Goal: Task Accomplishment & Management: Manage account settings

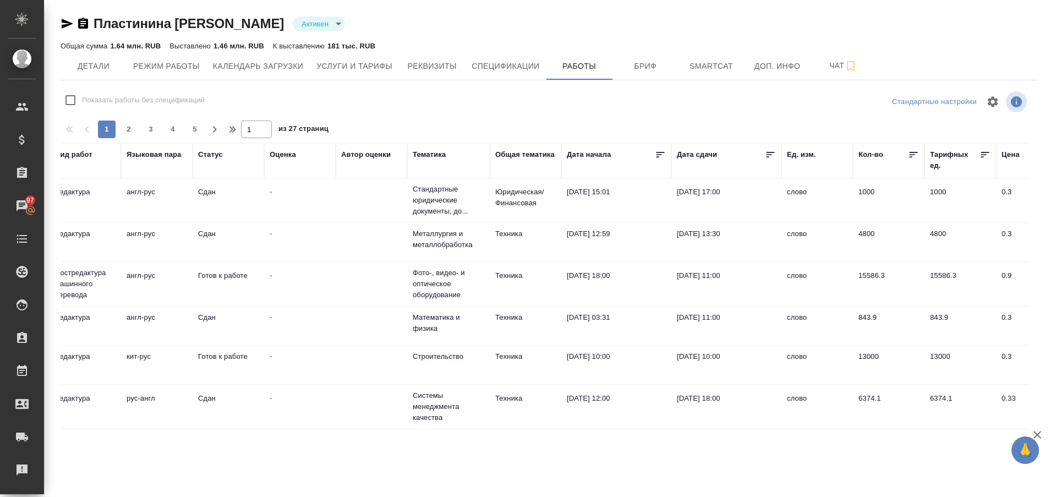
scroll to position [825, 0]
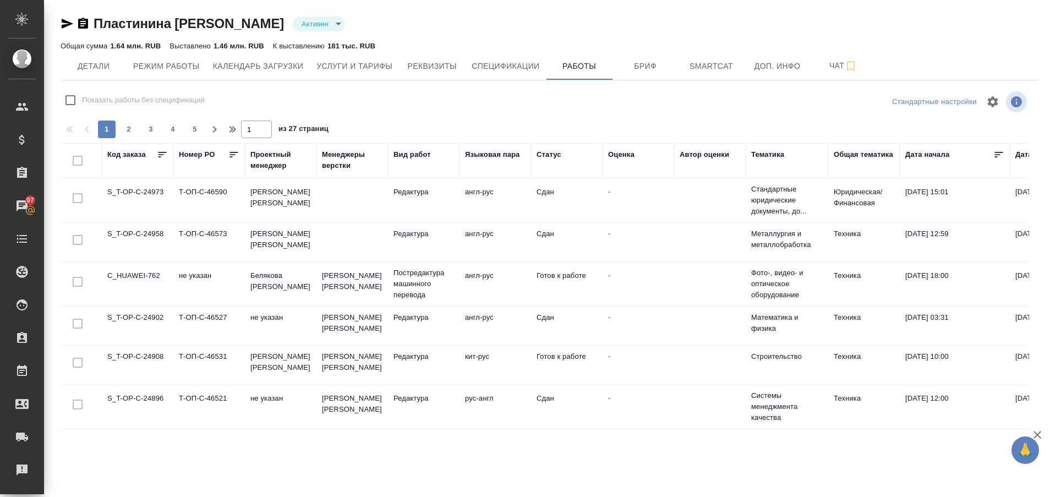
click at [141, 265] on td "C_HUAWEI-762" at bounding box center [138, 284] width 72 height 39
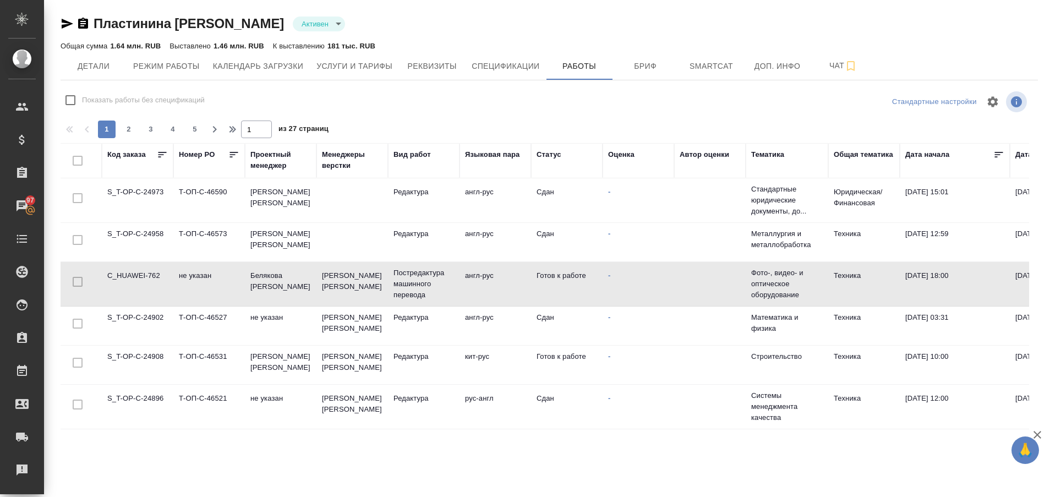
click at [141, 265] on td "C_HUAWEI-762" at bounding box center [138, 284] width 72 height 39
click at [105, 64] on span "Детали" at bounding box center [93, 66] width 53 height 14
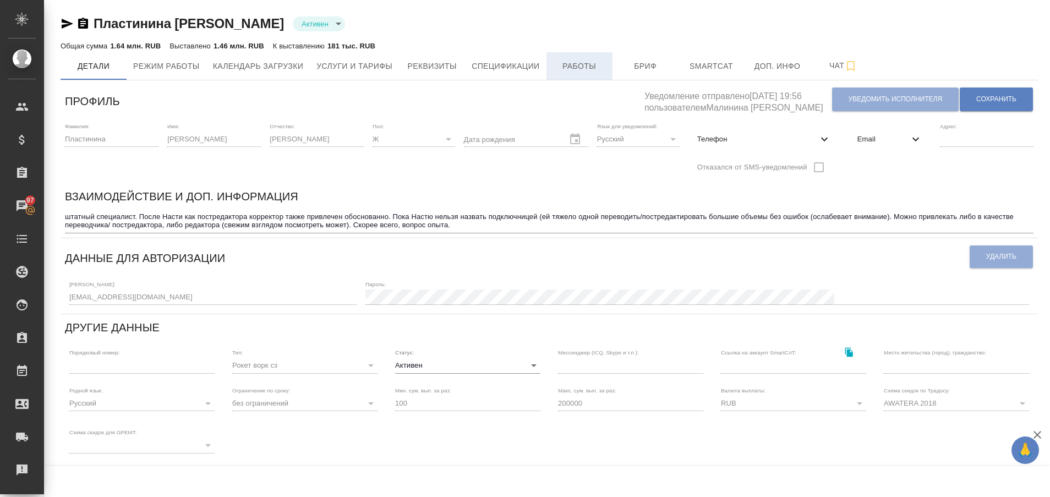
click at [575, 65] on span "Работы" at bounding box center [579, 66] width 53 height 14
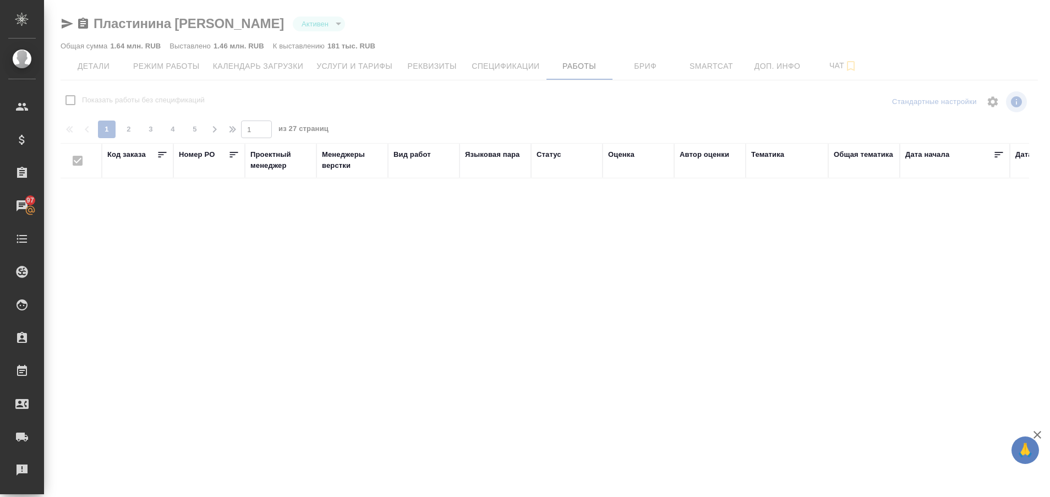
checkbox input "false"
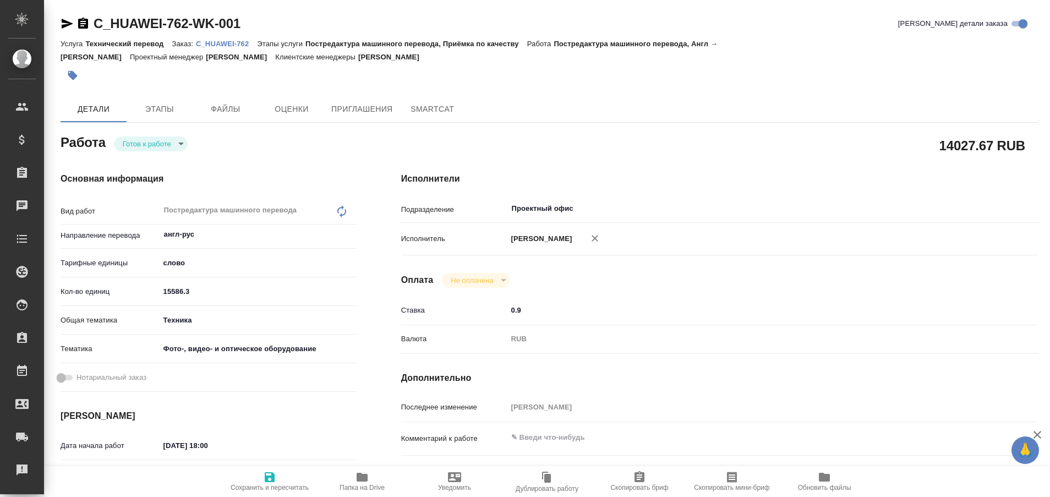
type textarea "x"
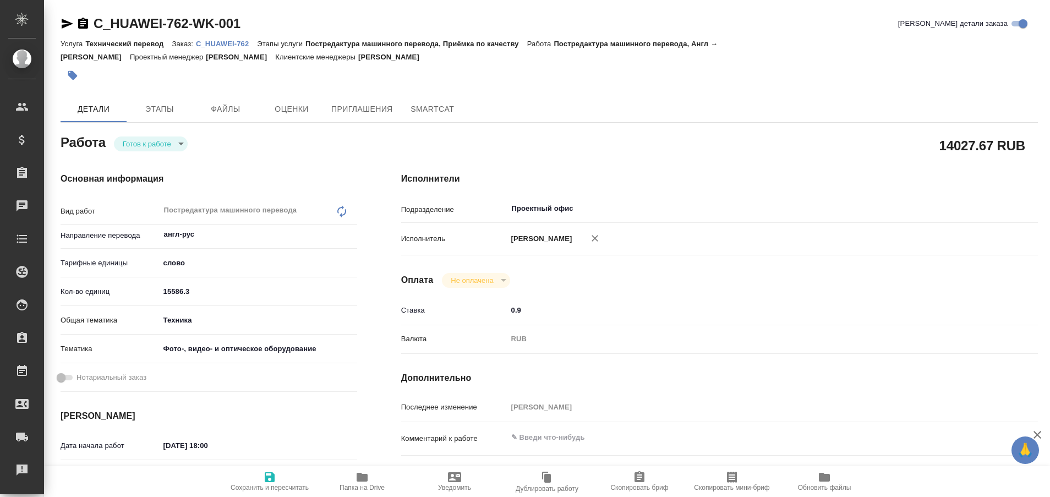
type textarea "x"
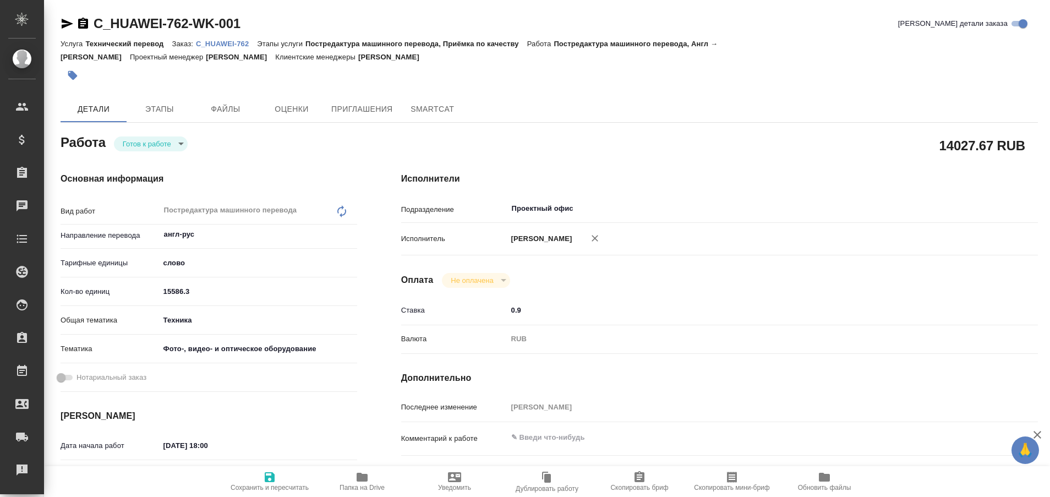
type textarea "x"
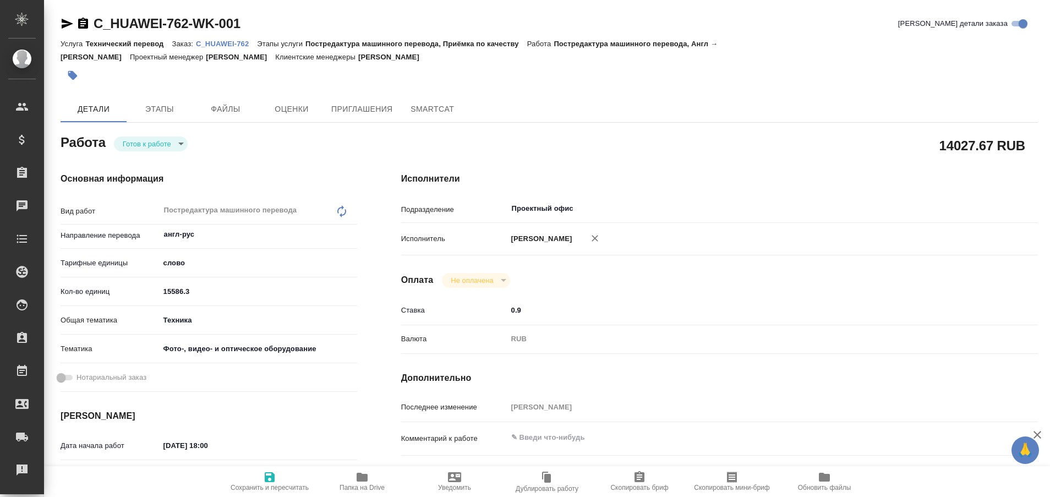
click at [234, 42] on p "C_HUAWEI-762" at bounding box center [226, 44] width 61 height 8
type textarea "x"
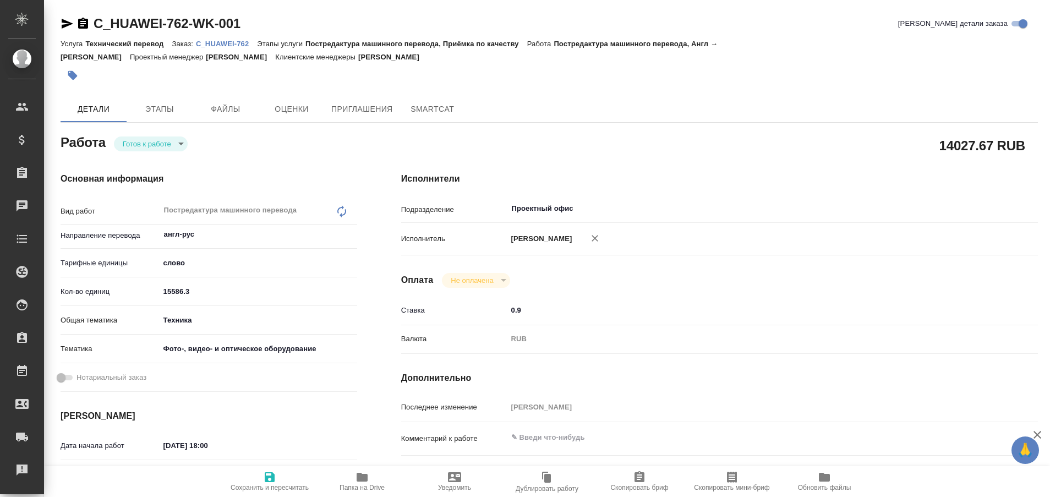
type textarea "x"
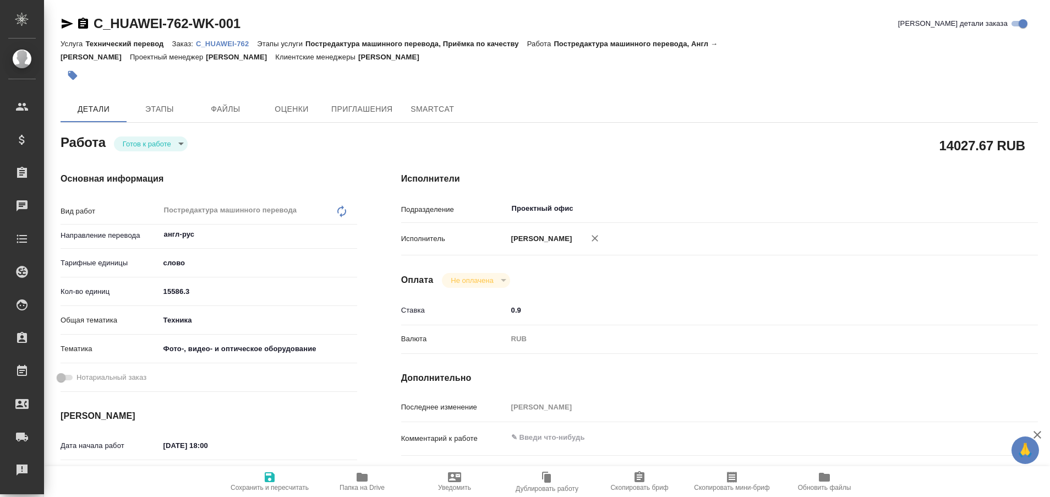
type textarea "x"
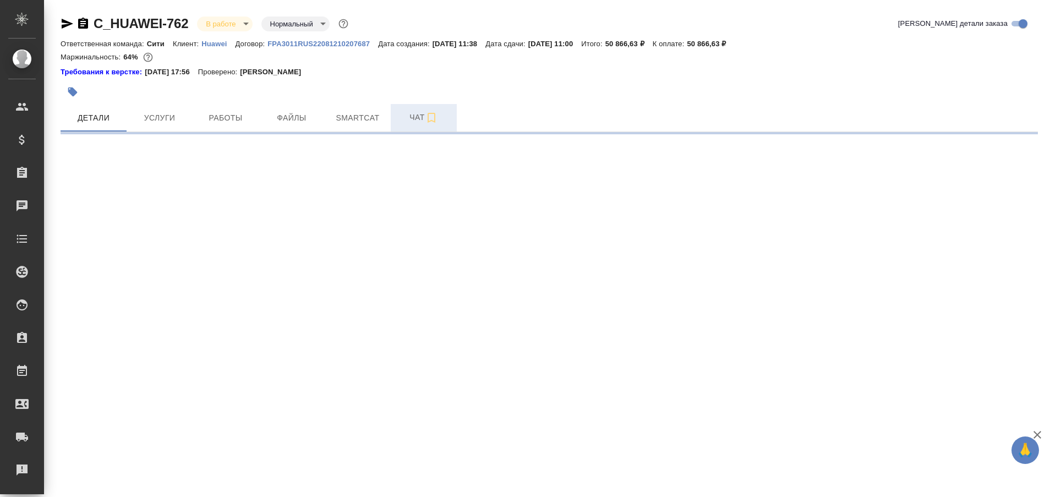
select select "RU"
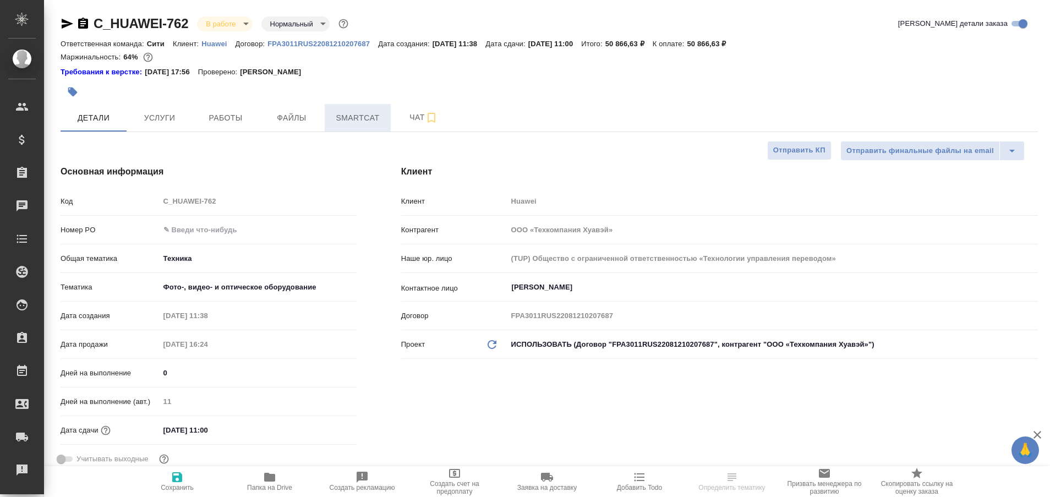
type textarea "x"
type input "Белякова [PERSON_NAME]"
type input "Павлова Антонина a.pavlova"
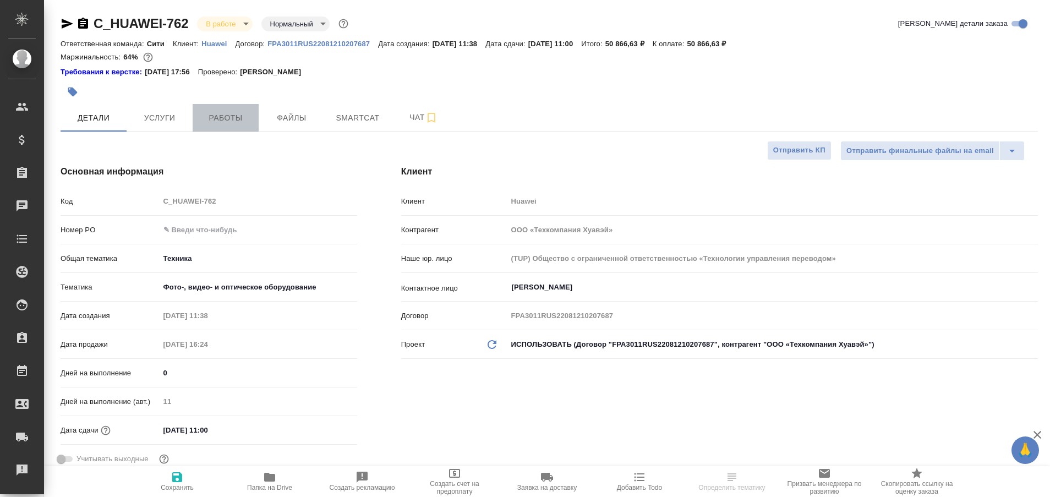
click at [222, 123] on span "Работы" at bounding box center [225, 118] width 53 height 14
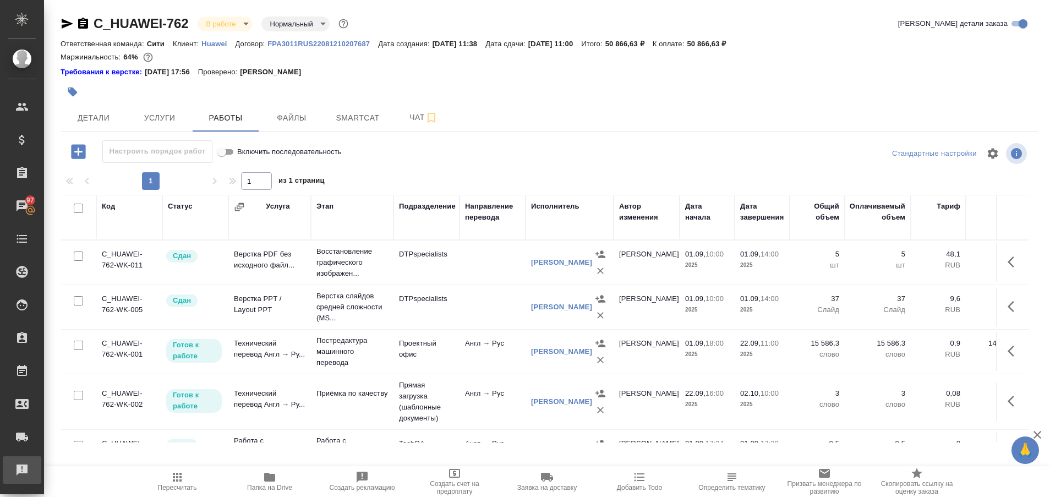
click at [21, 475] on div "Рекламации" at bounding box center [8, 470] width 28 height 17
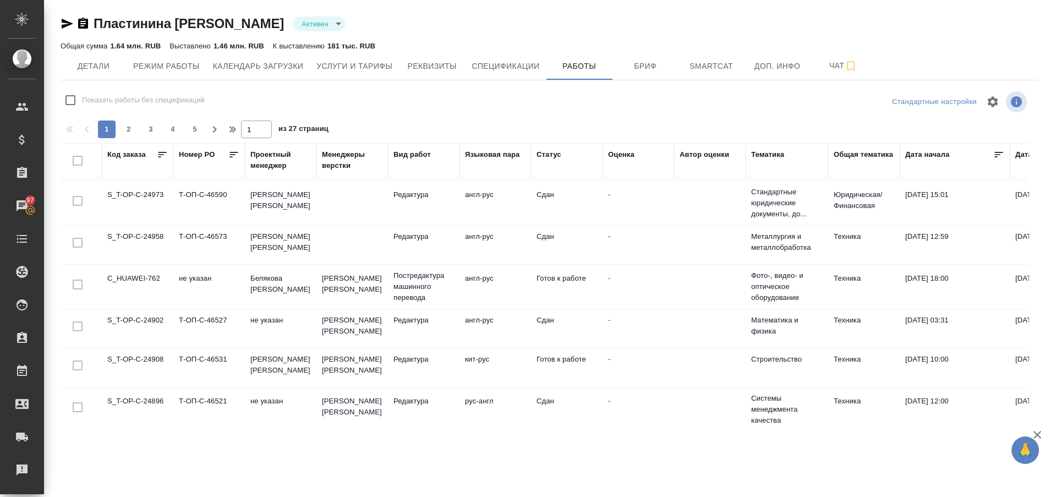
scroll to position [832, 0]
click at [129, 129] on span "2" at bounding box center [129, 129] width 18 height 11
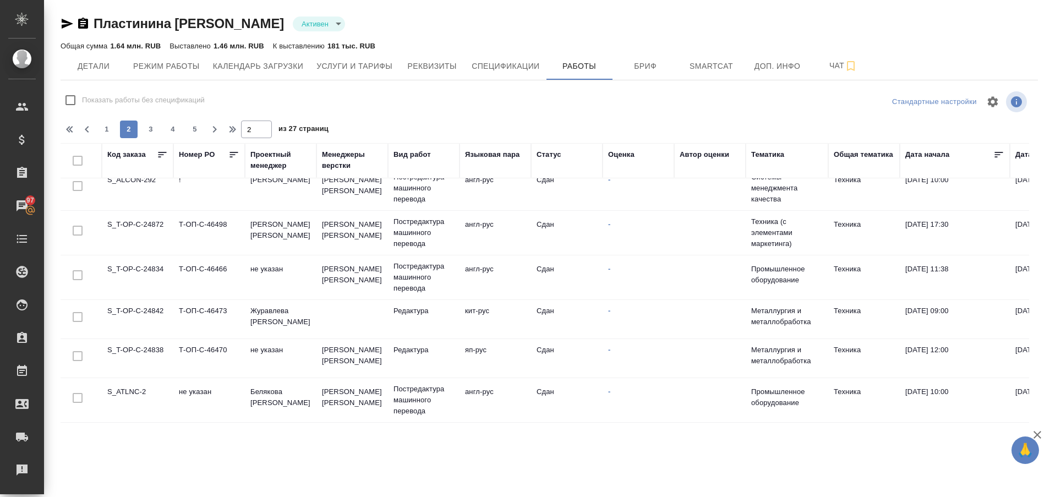
scroll to position [0, 0]
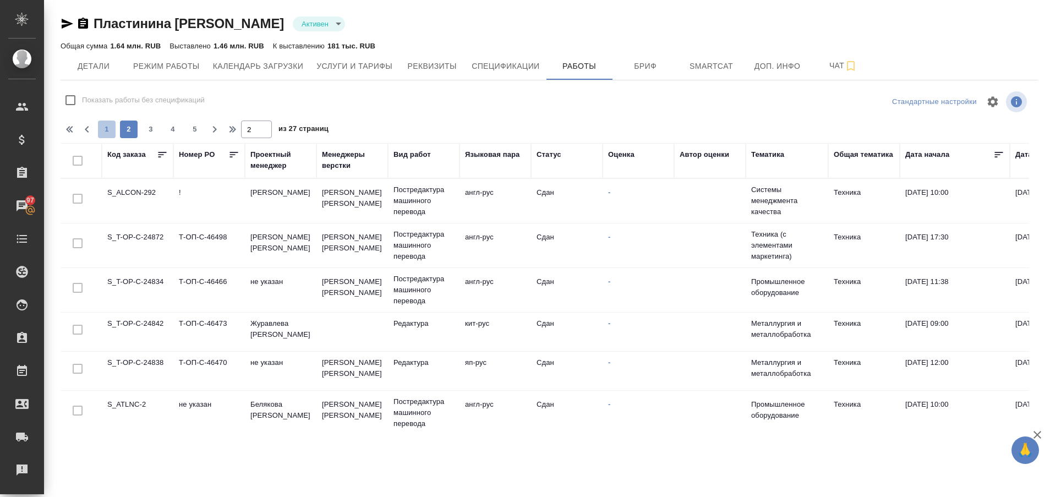
click at [105, 127] on span "1" at bounding box center [107, 129] width 18 height 11
type input "1"
